Goal: Complete application form

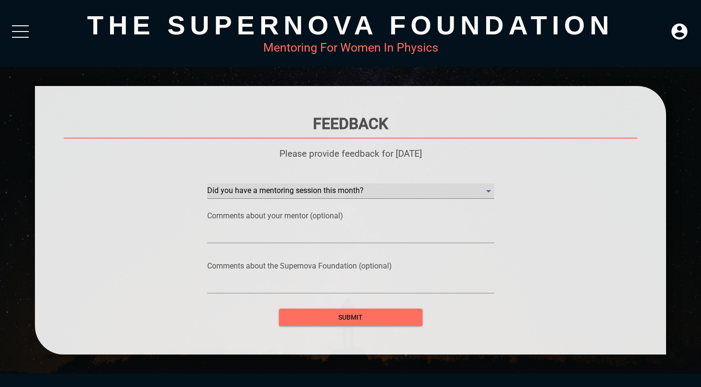
click at [344, 193] on month\? "​" at bounding box center [350, 191] width 287 height 15
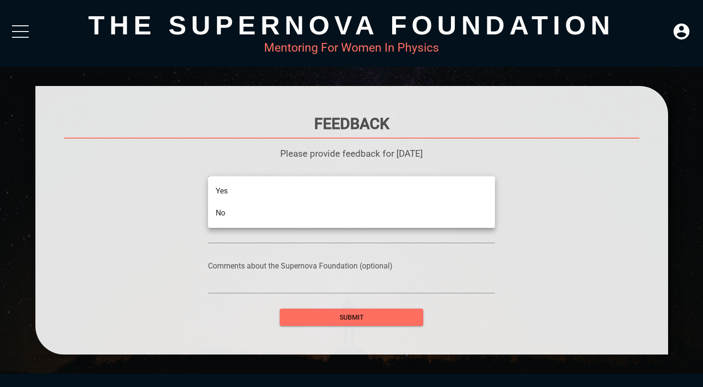
click at [279, 214] on li "No" at bounding box center [351, 213] width 287 height 22
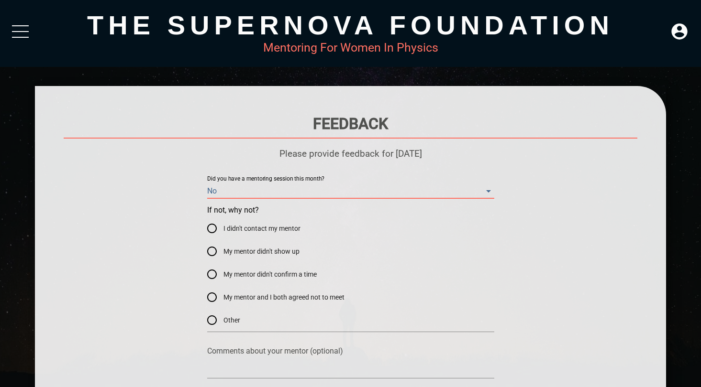
click at [231, 294] on span "My mentor and I both agreed not to meet" at bounding box center [283, 298] width 121 height 10
click at [223, 294] on input "My mentor and I both agreed not to meet" at bounding box center [211, 297] width 23 height 23
radio input "true"
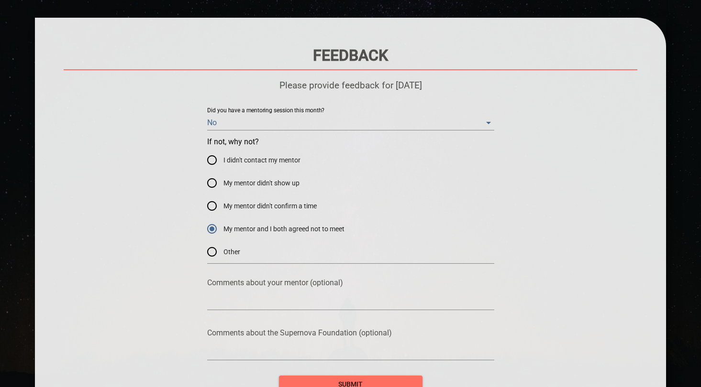
scroll to position [70, 0]
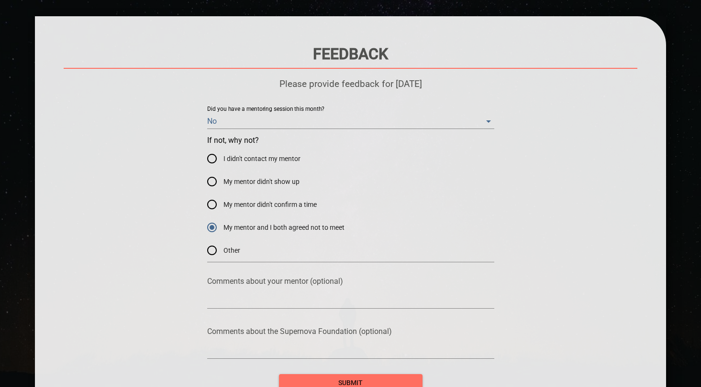
click at [231, 298] on textarea at bounding box center [350, 301] width 287 height 9
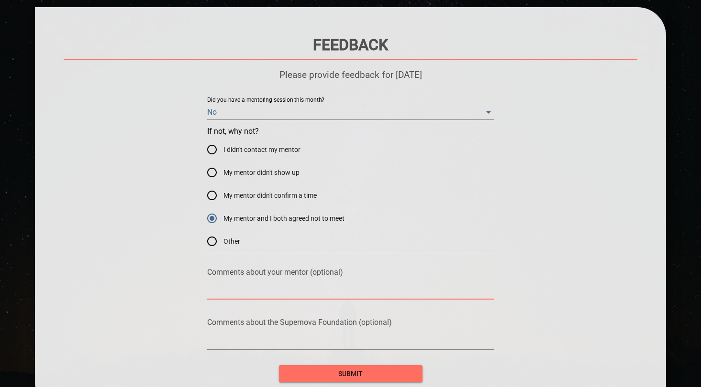
scroll to position [81, 0]
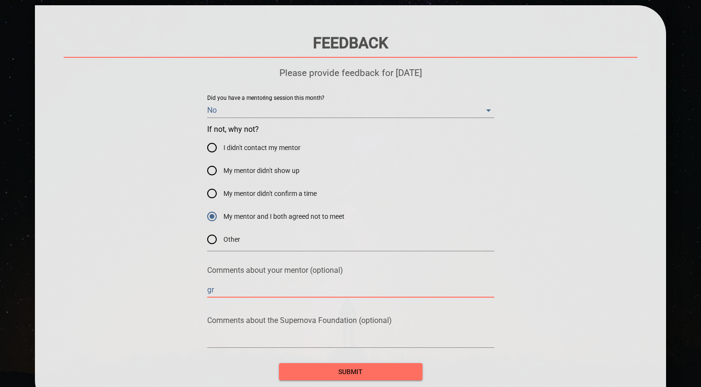
type textarea "g"
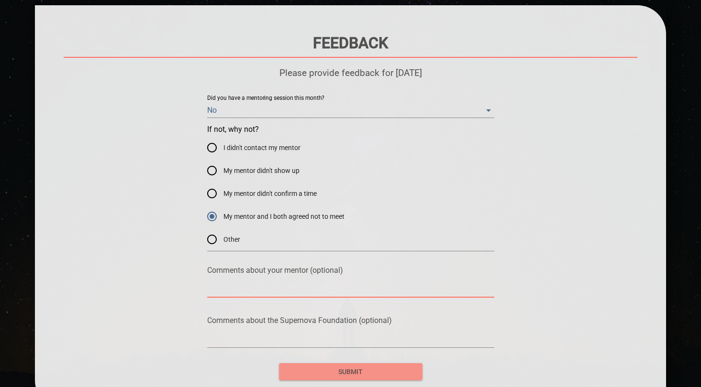
click at [330, 372] on span "submit" at bounding box center [350, 372] width 128 height 12
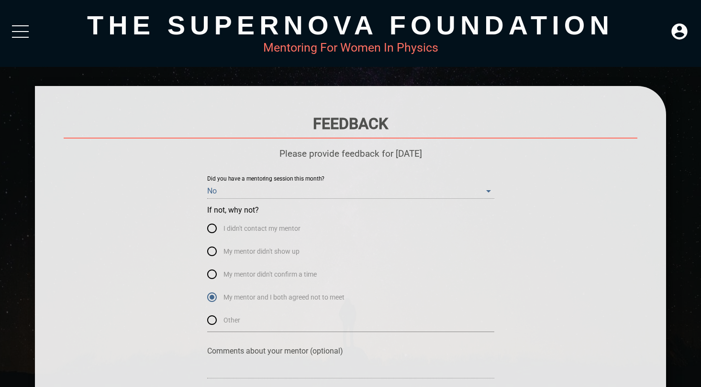
scroll to position [0, 0]
click at [20, 27] on div at bounding box center [20, 33] width 17 height 17
click at [679, 28] on icon at bounding box center [679, 31] width 16 height 16
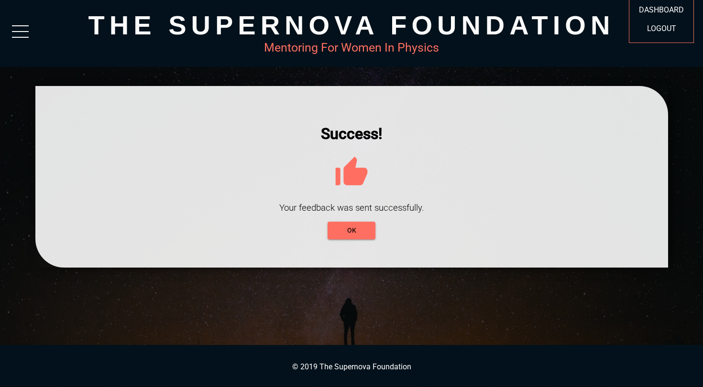
click at [547, 135] on h1 "Success!" at bounding box center [351, 134] width 575 height 18
click at [350, 237] on button "OK" at bounding box center [352, 231] width 48 height 18
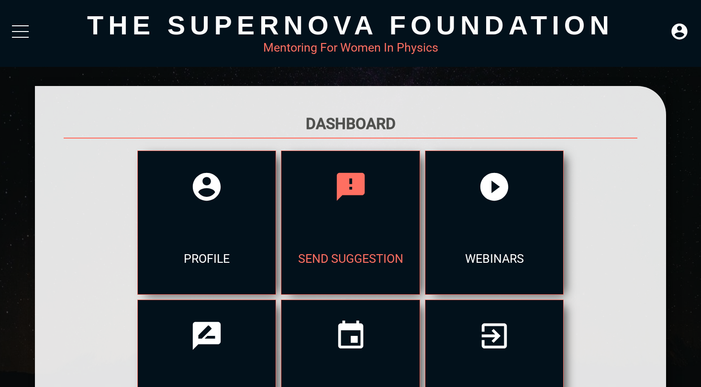
scroll to position [5, 0]
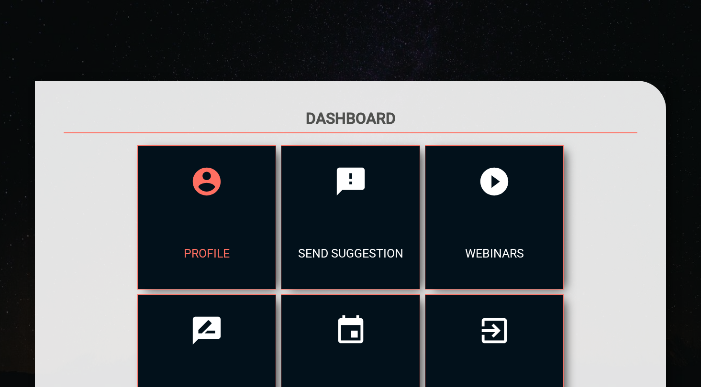
click at [167, 214] on div at bounding box center [207, 182] width 138 height 72
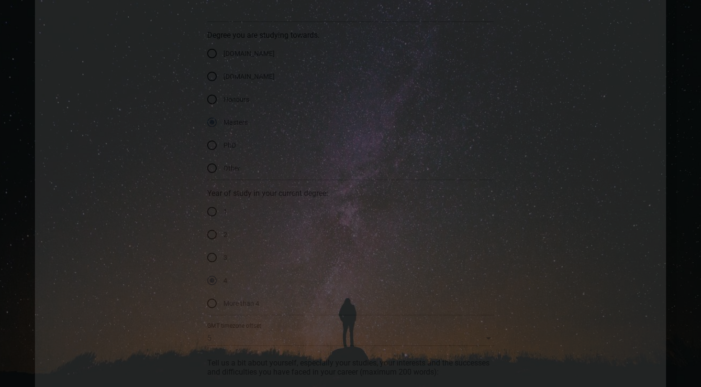
scroll to position [705, 0]
click at [213, 290] on input "More than 4" at bounding box center [211, 289] width 23 height 23
radio input "true"
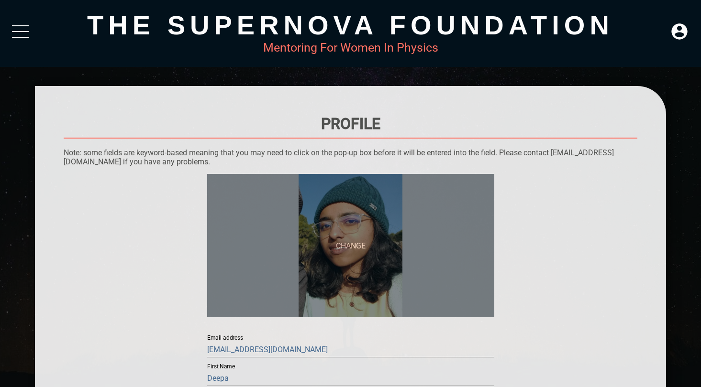
scroll to position [0, 0]
click at [334, 239] on span "CHANGE" at bounding box center [350, 245] width 287 height 143
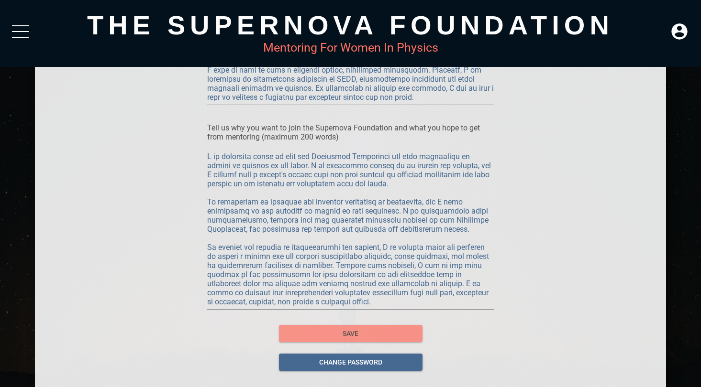
scroll to position [1352, 0]
click at [348, 330] on span "save" at bounding box center [350, 335] width 128 height 12
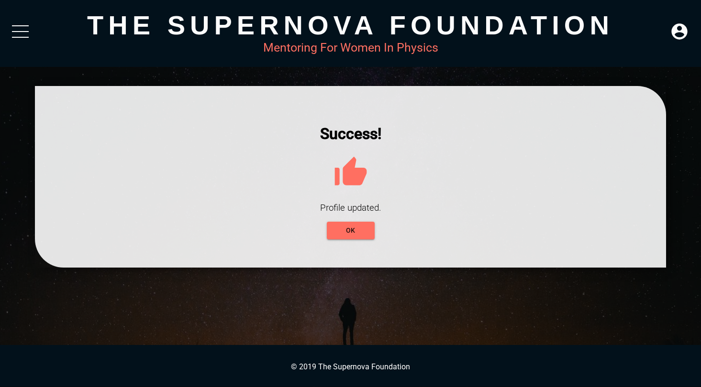
scroll to position [0, 0]
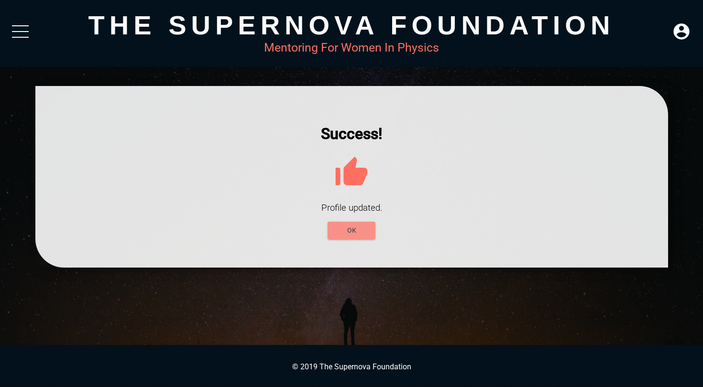
click at [352, 224] on button "OK" at bounding box center [352, 231] width 48 height 18
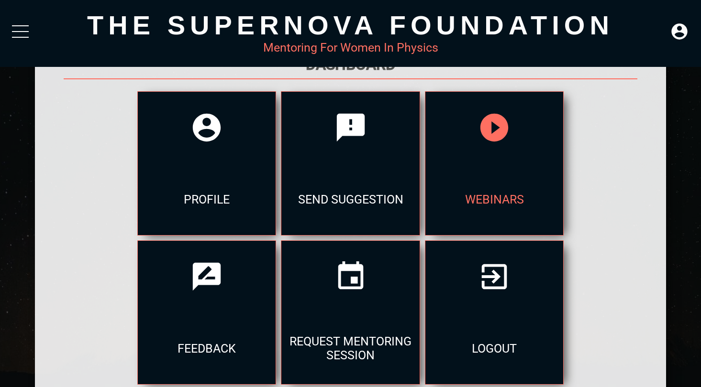
scroll to position [48, 0]
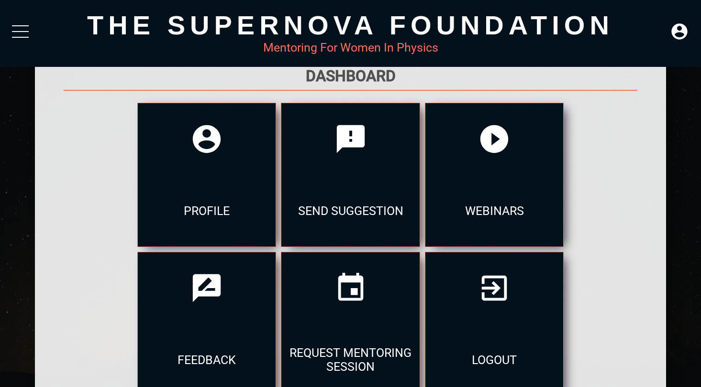
click at [27, 40] on div at bounding box center [20, 33] width 17 height 17
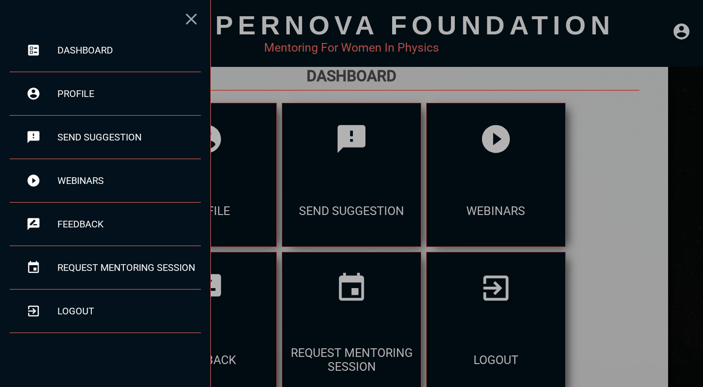
click at [190, 16] on icon at bounding box center [191, 19] width 19 height 19
